Goal: Find specific page/section

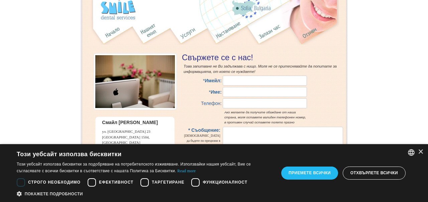
scroll to position [14, 0]
click at [420, 150] on div "×" at bounding box center [420, 152] width 5 height 5
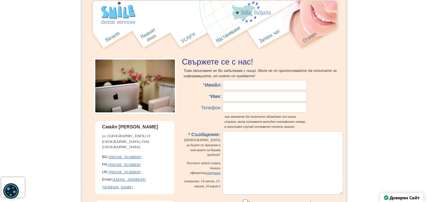
scroll to position [0, 0]
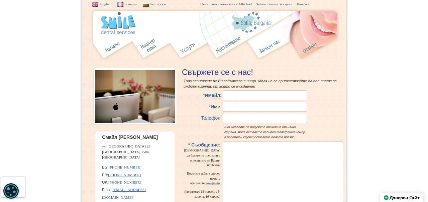
click at [110, 5] on link "English" at bounding box center [105, 4] width 11 height 4
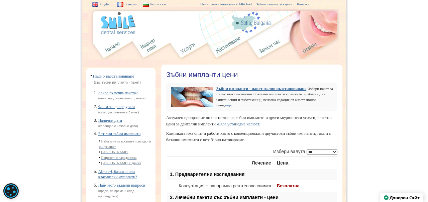
click at [95, 4] on img at bounding box center [95, 4] width 6 height 4
